Goal: Task Accomplishment & Management: Complete application form

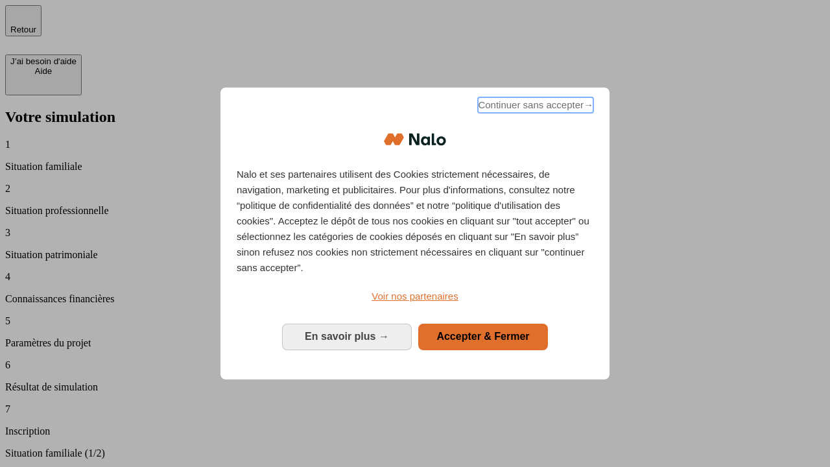
click at [534, 107] on span "Continuer sans accepter →" at bounding box center [535, 105] width 115 height 16
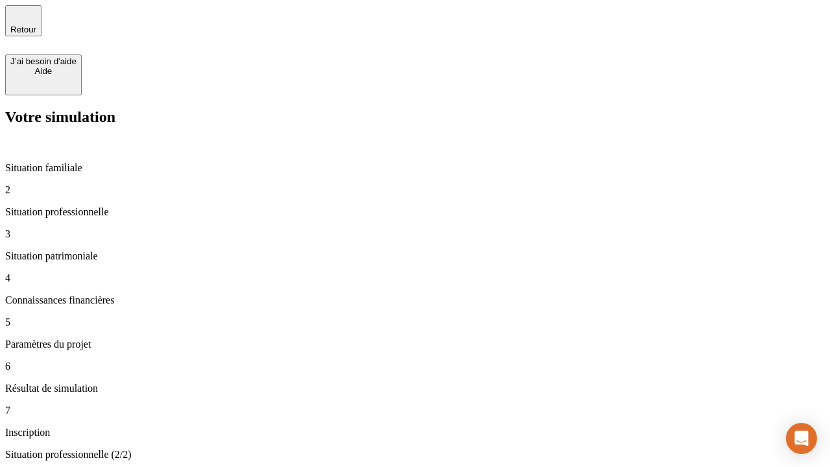
type input "30 000"
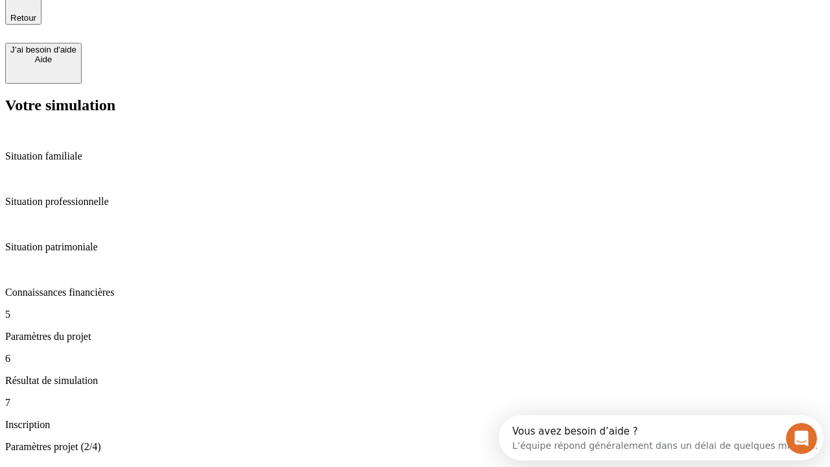
scroll to position [25, 0]
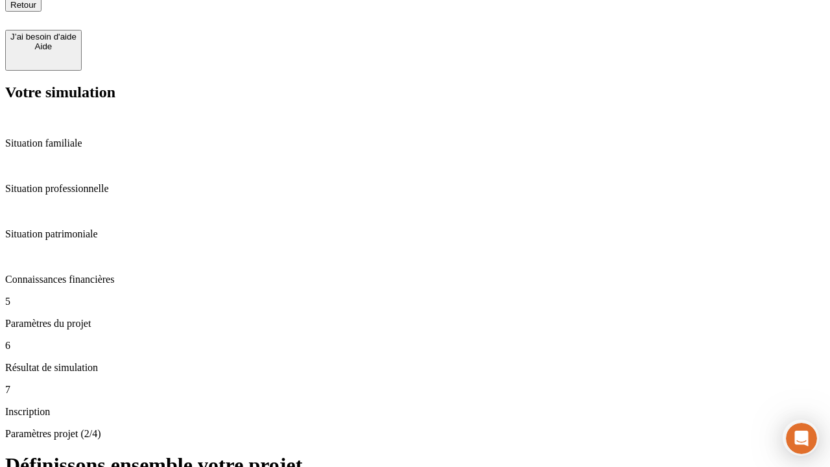
type input "25"
type input "1 000"
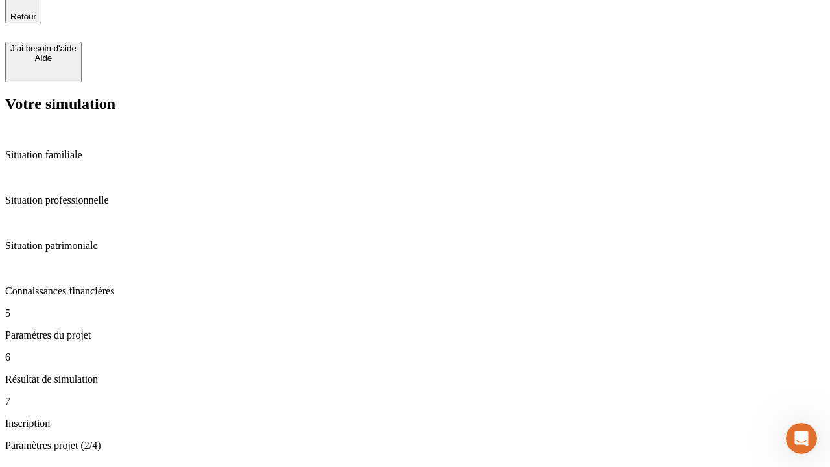
type input "640"
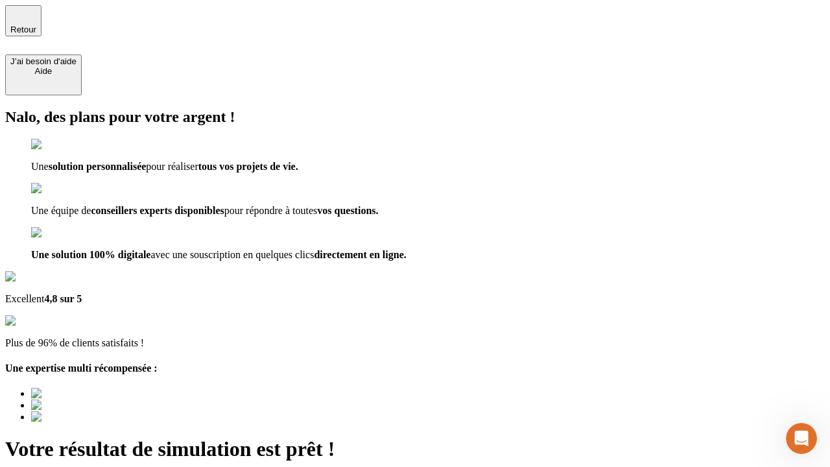
type input "[EMAIL_ADDRESS][PERSON_NAME][DOMAIN_NAME]"
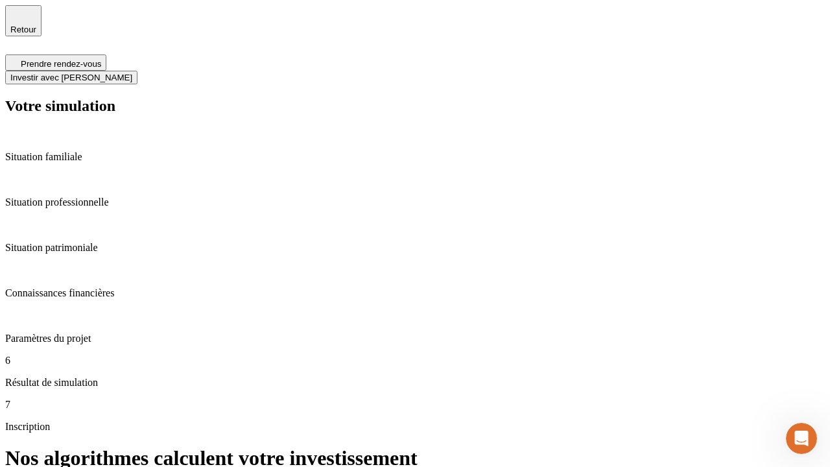
scroll to position [5, 0]
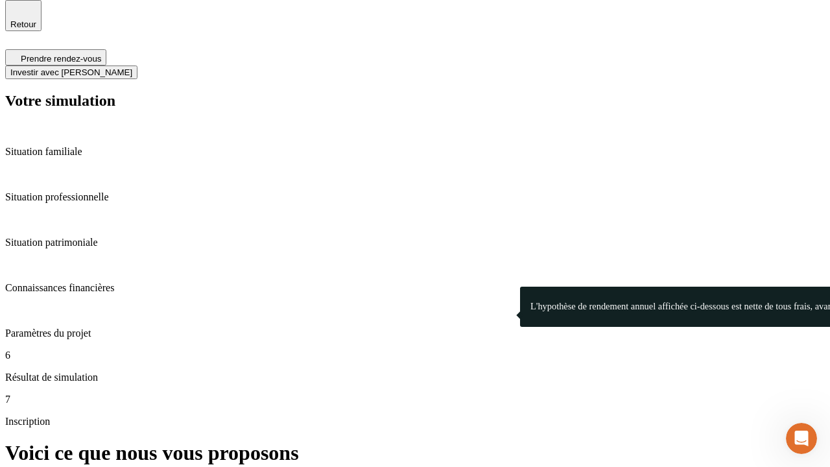
click at [132, 67] on span "Investir avec [PERSON_NAME]" at bounding box center [71, 72] width 122 height 10
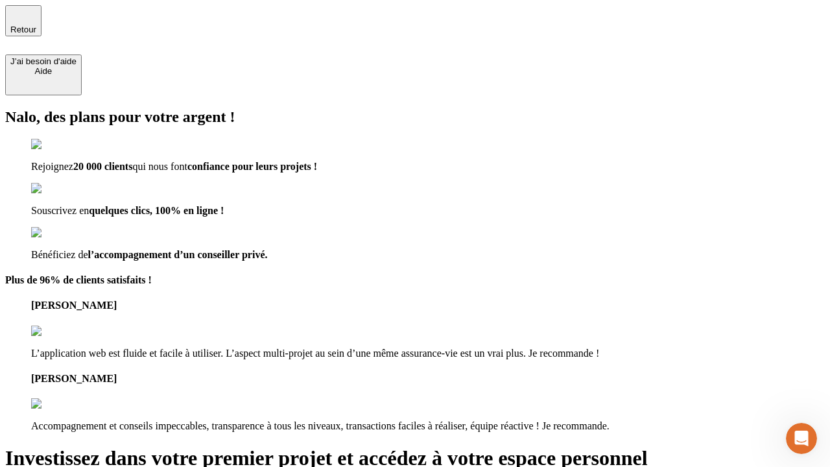
type input "[EMAIL_ADDRESS][PERSON_NAME][DOMAIN_NAME]"
